Goal: Find specific page/section: Find specific page/section

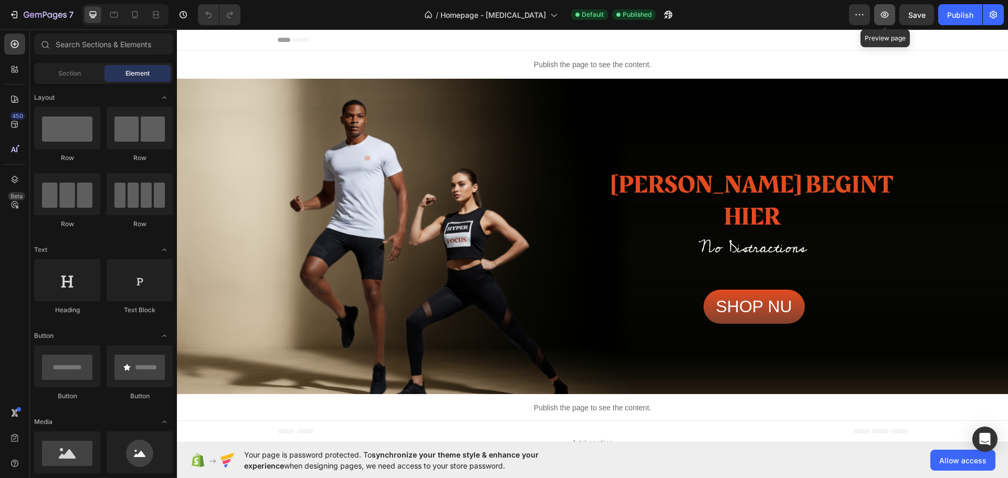
click at [882, 13] on icon "button" at bounding box center [884, 14] width 10 height 10
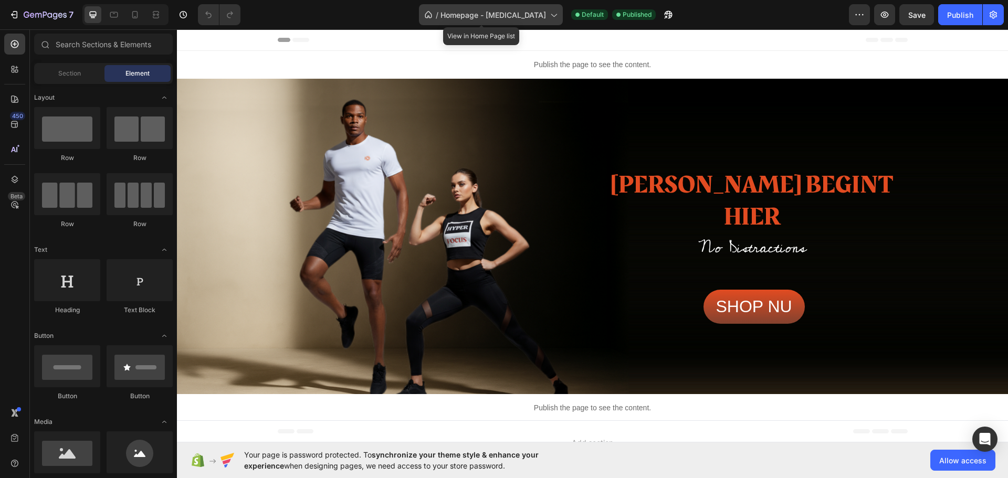
click at [548, 16] on icon at bounding box center [553, 14] width 10 height 10
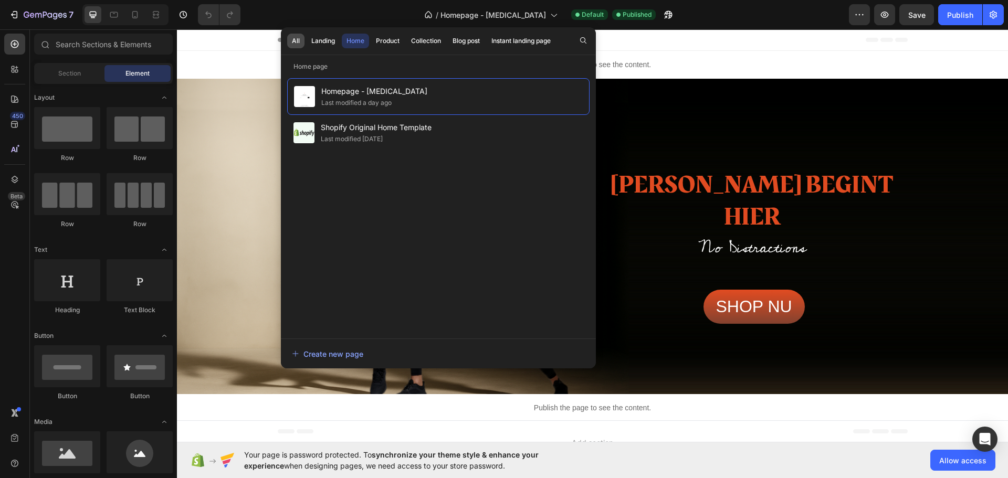
click at [296, 38] on div "All" at bounding box center [296, 40] width 8 height 9
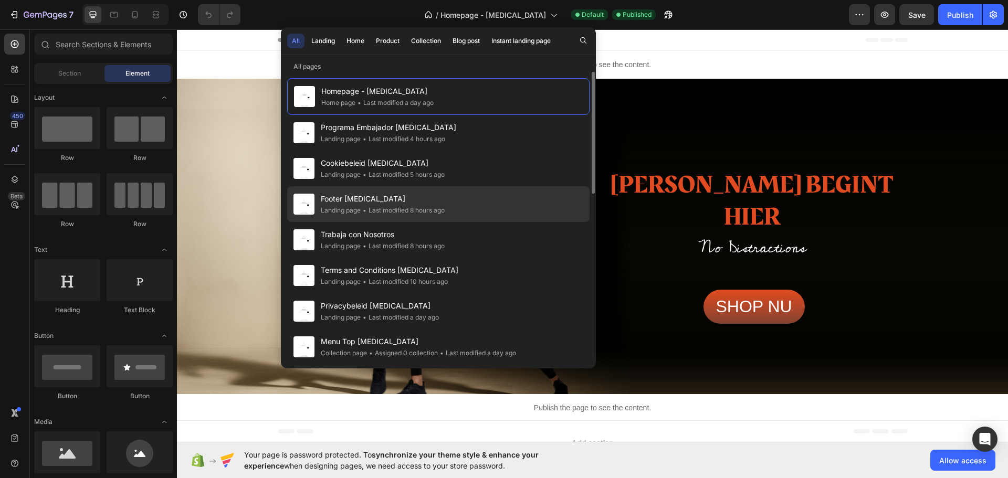
click at [390, 203] on span "Footer [MEDICAL_DATA]" at bounding box center [383, 199] width 124 height 13
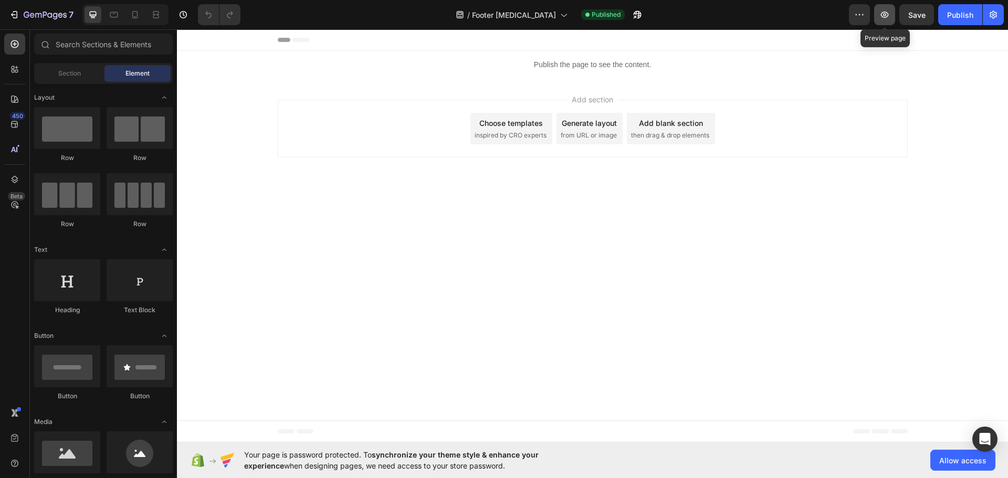
click at [888, 17] on icon "button" at bounding box center [884, 14] width 10 height 10
